Goal: Transaction & Acquisition: Purchase product/service

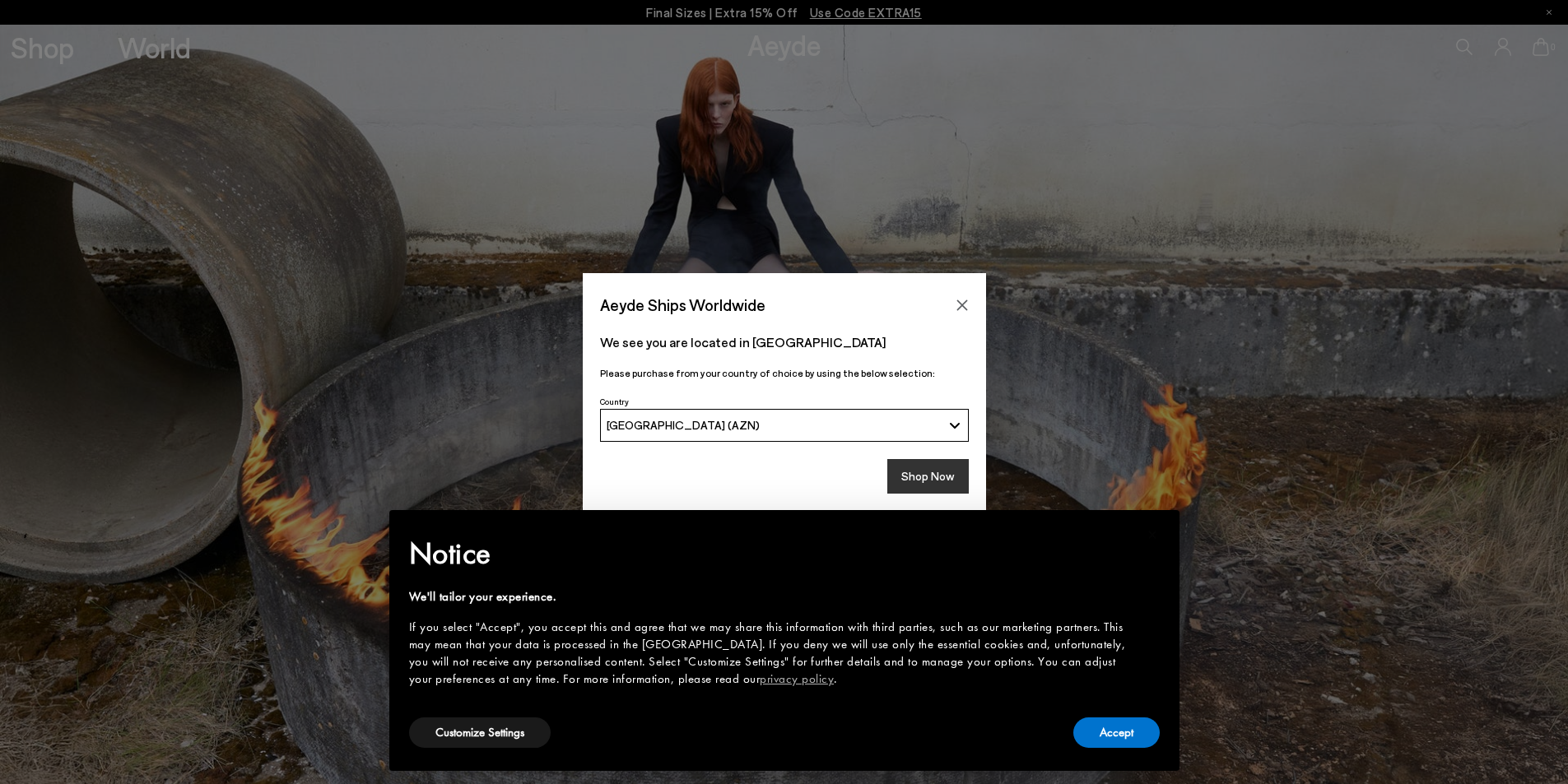
click at [916, 474] on button "Shop Now" at bounding box center [928, 476] width 82 height 34
click at [1109, 741] on button "Accept" at bounding box center [1116, 732] width 86 height 31
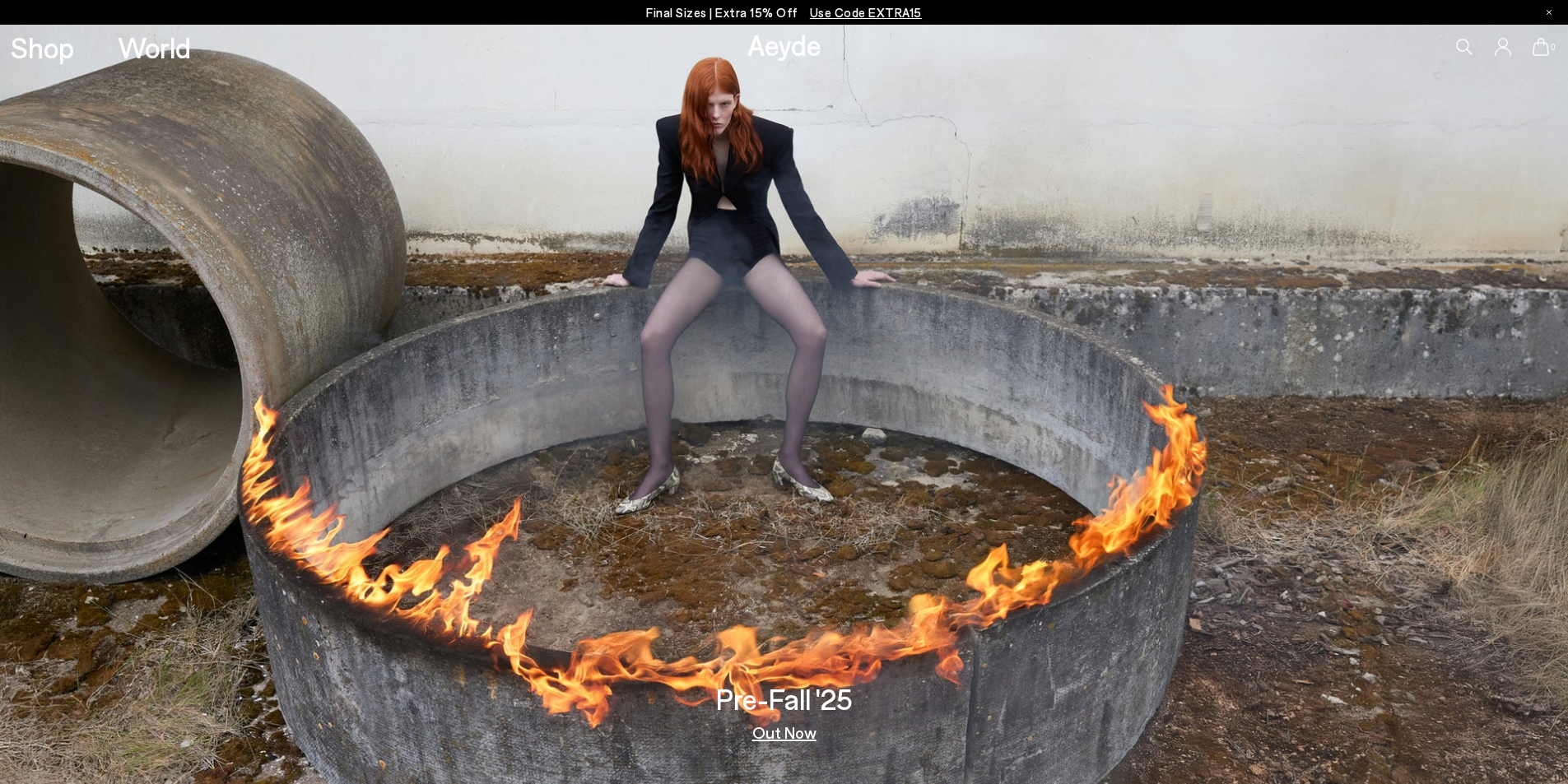
click at [846, 11] on span "Use Code EXTRA15" at bounding box center [866, 12] width 112 height 15
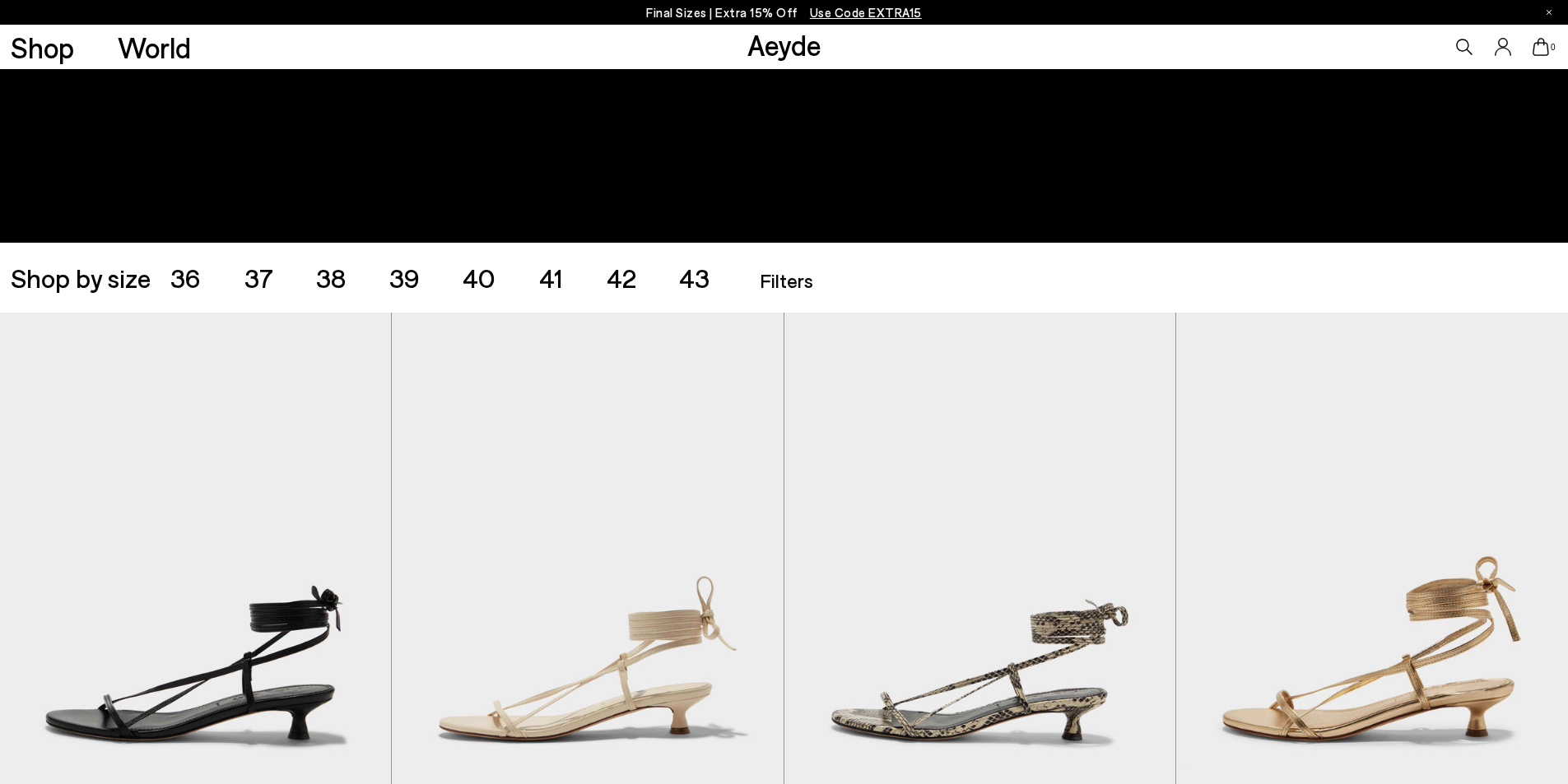
scroll to position [329, 0]
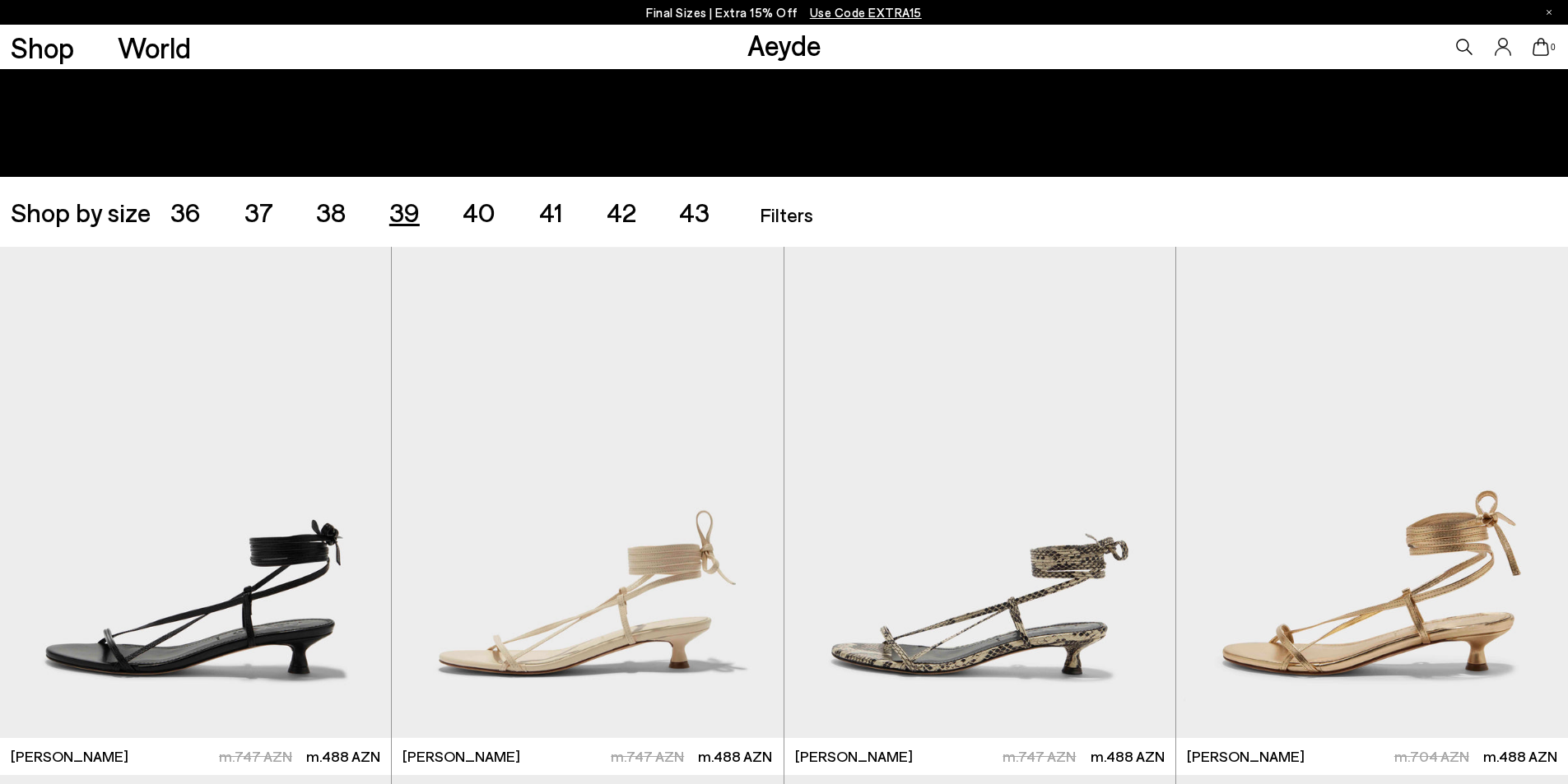
click at [415, 210] on span "39" at bounding box center [404, 211] width 31 height 32
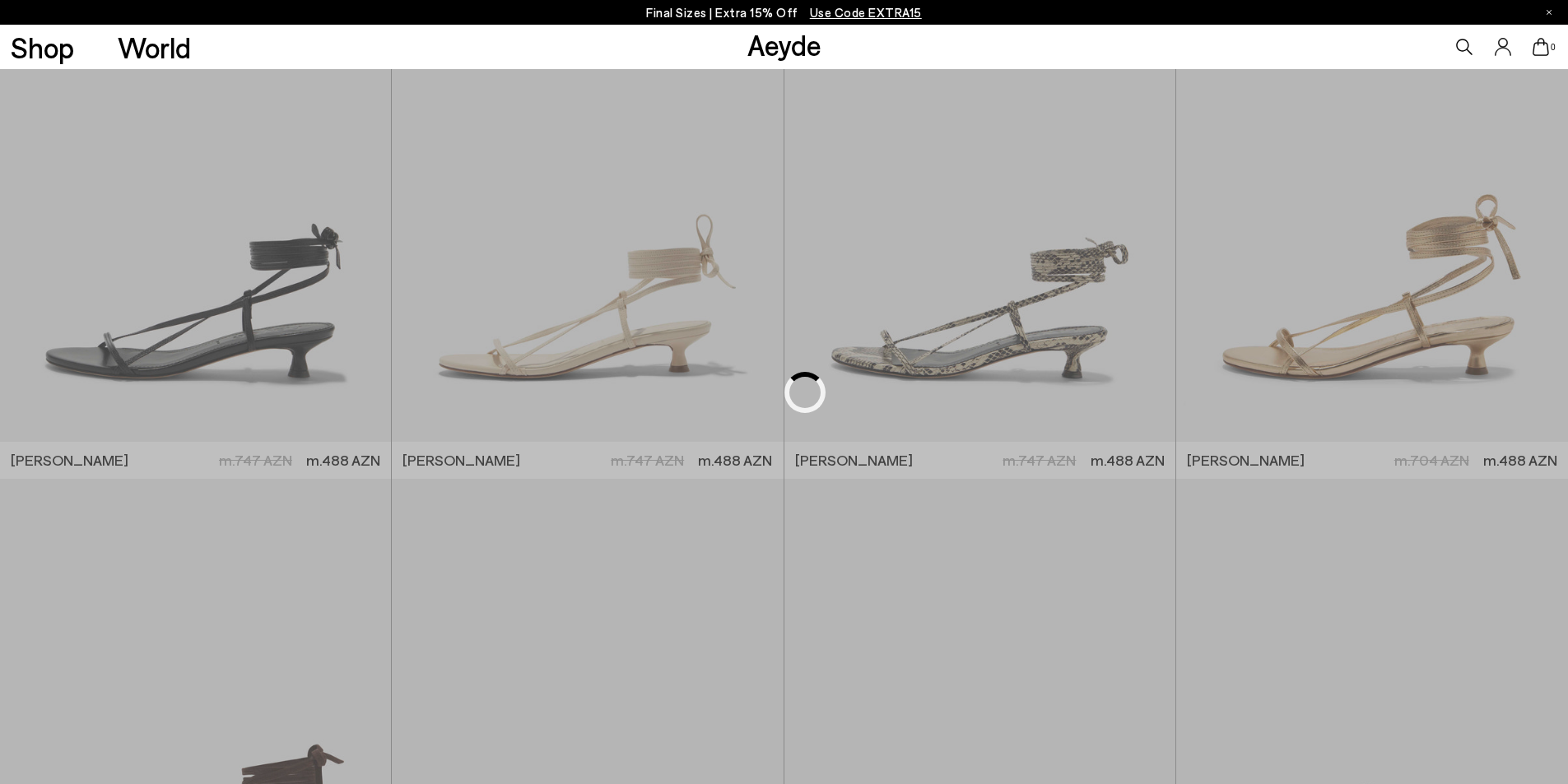
scroll to position [684, 0]
